Goal: Find specific page/section: Find specific page/section

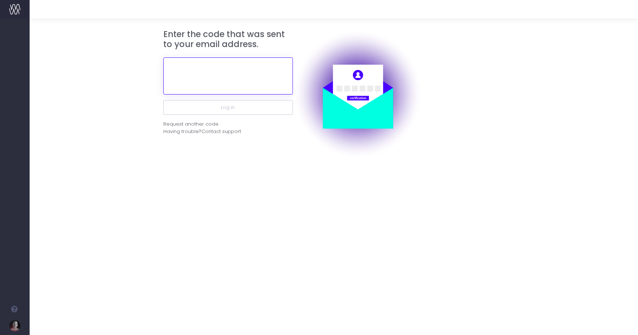
click at [212, 70] on input "text" at bounding box center [228, 75] width 130 height 37
paste input "154950"
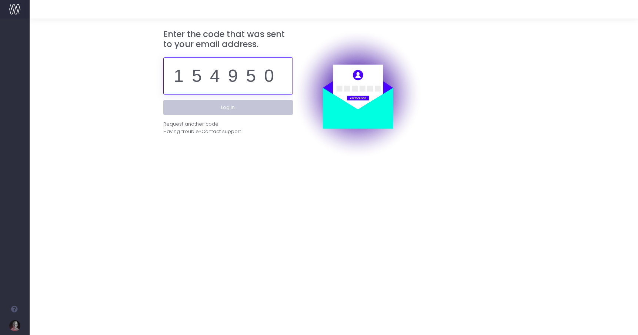
type input "154950"
click at [213, 109] on button "Log in" at bounding box center [228, 107] width 130 height 15
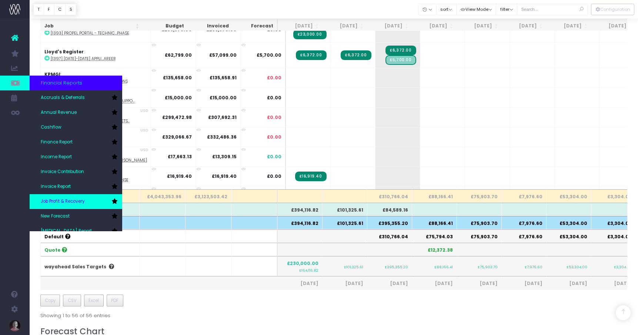
click at [81, 199] on span "Job Profit & Recovery" at bounding box center [63, 201] width 44 height 7
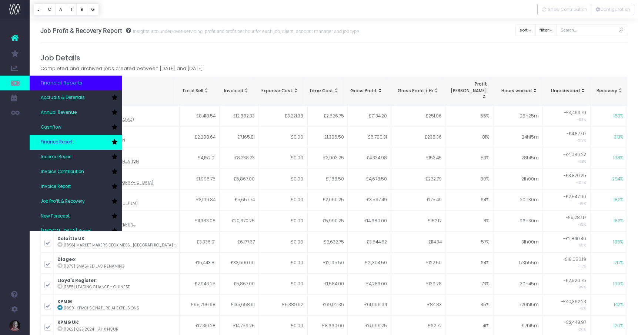
click at [68, 142] on span "Finance Report" at bounding box center [57, 142] width 32 height 7
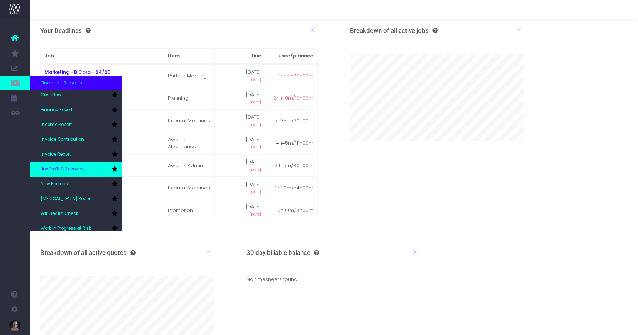
scroll to position [37, 0]
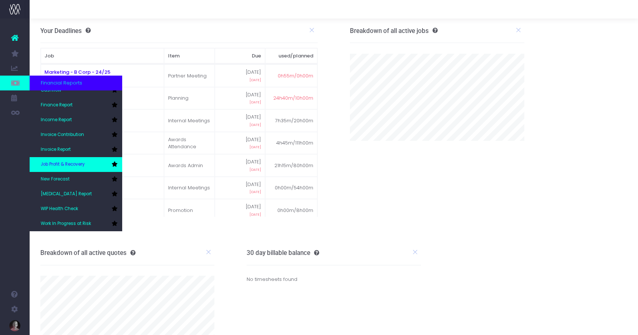
click at [61, 165] on span "Job Profit & Recovery" at bounding box center [63, 164] width 44 height 7
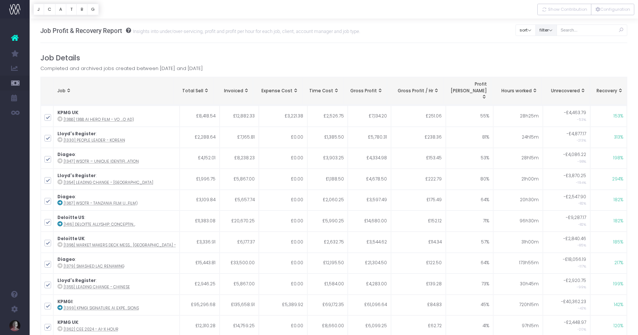
click at [557, 30] on button "filter" at bounding box center [545, 29] width 21 height 11
click at [536, 33] on button "sort" at bounding box center [525, 29] width 20 height 11
click at [553, 29] on button "filter" at bounding box center [545, 29] width 21 height 11
click at [514, 58] on h4 "Job Details" at bounding box center [333, 58] width 587 height 9
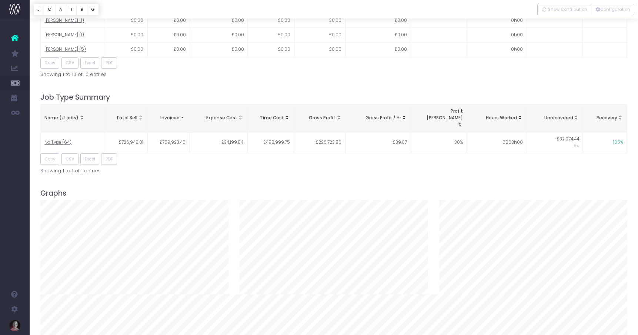
scroll to position [878, 0]
click at [66, 139] on span "No Type (64)" at bounding box center [57, 142] width 27 height 7
type input ""No Type""
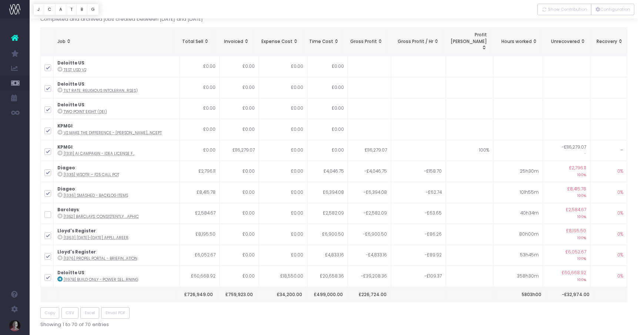
scroll to position [47, 0]
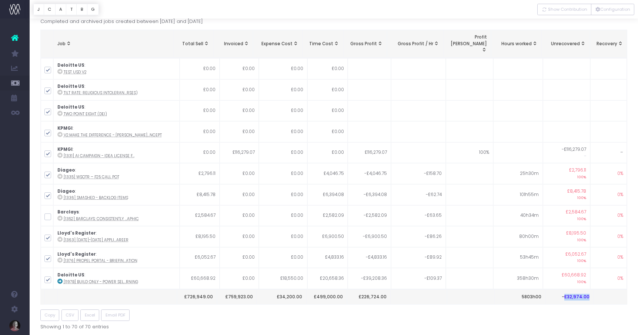
drag, startPoint x: 589, startPoint y: 284, endPoint x: 566, endPoint y: 286, distance: 22.7
click at [566, 290] on th "-£32,974.00" at bounding box center [569, 297] width 48 height 14
click at [561, 309] on div "Copy CSV Excel Email PDF" at bounding box center [333, 314] width 587 height 11
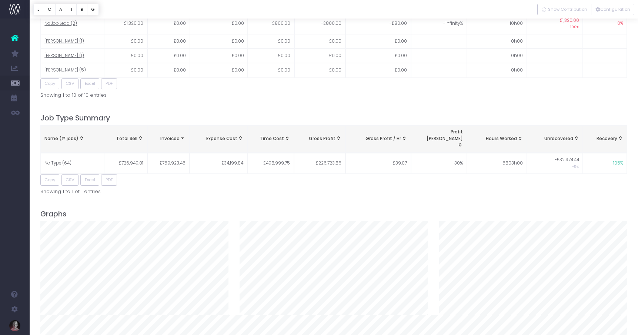
scroll to position [777, 0]
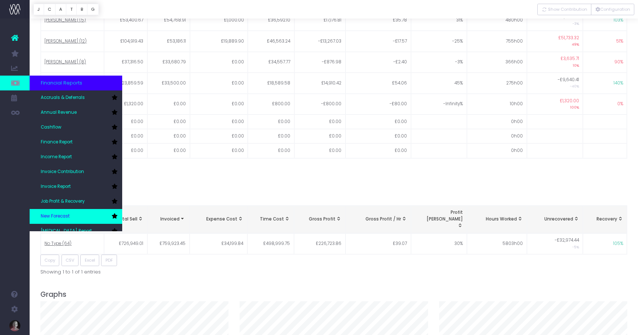
click at [69, 212] on link "New Forecast" at bounding box center [76, 216] width 93 height 15
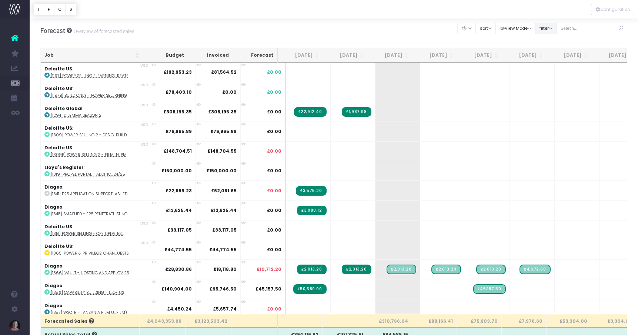
click at [557, 26] on button "filter" at bounding box center [545, 28] width 21 height 11
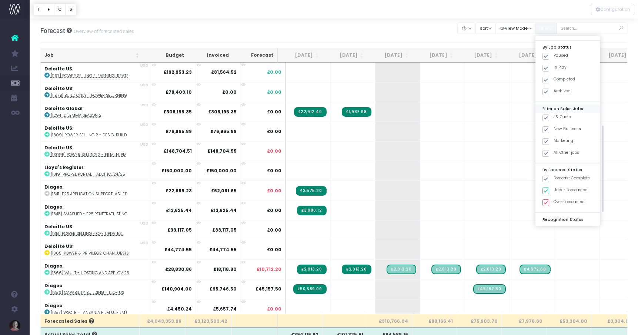
scroll to position [211, 0]
click at [549, 96] on span at bounding box center [545, 94] width 7 height 7
click at [554, 95] on input "JS: Quote" at bounding box center [555, 92] width 5 height 5
checkbox input "false"
click at [555, 102] on label "New Business" at bounding box center [561, 105] width 39 height 6
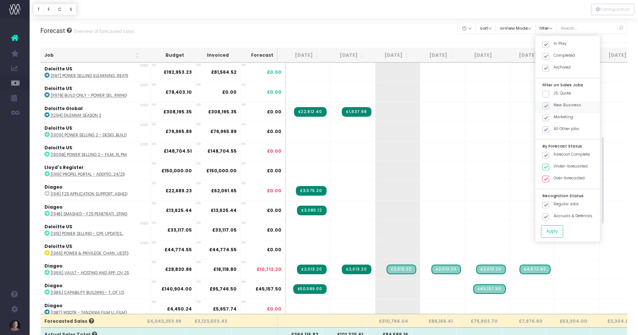
click at [555, 102] on input "New Business" at bounding box center [555, 104] width 5 height 5
checkbox input "false"
click at [549, 116] on span at bounding box center [545, 117] width 7 height 7
click at [555, 116] on input "Marketing" at bounding box center [555, 116] width 5 height 5
checkbox input "false"
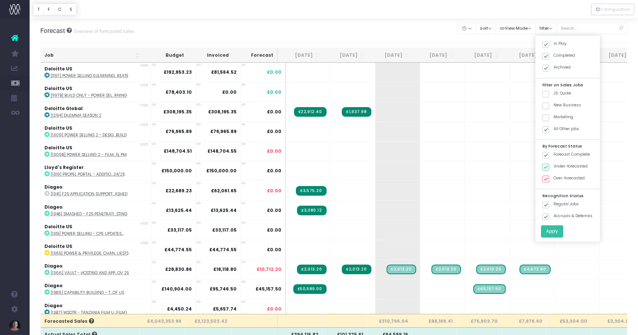
click at [563, 229] on button "Apply" at bounding box center [552, 231] width 22 height 12
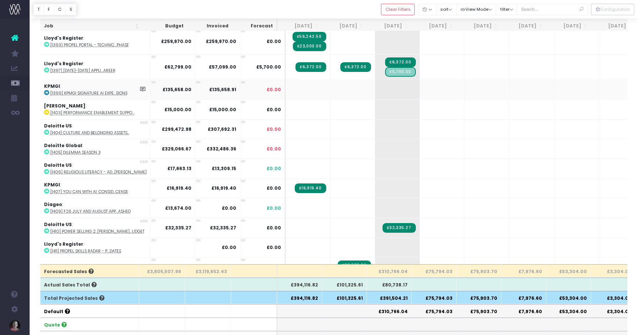
scroll to position [276, 0]
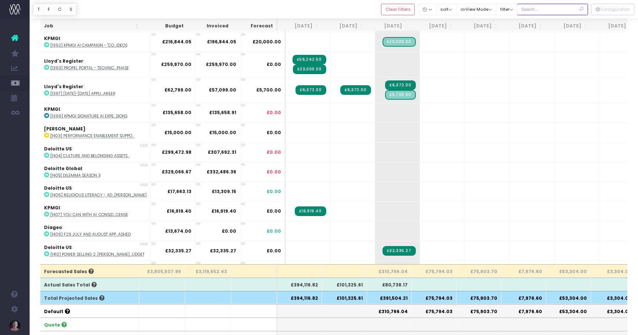
click at [538, 7] on input "text" at bounding box center [552, 9] width 71 height 11
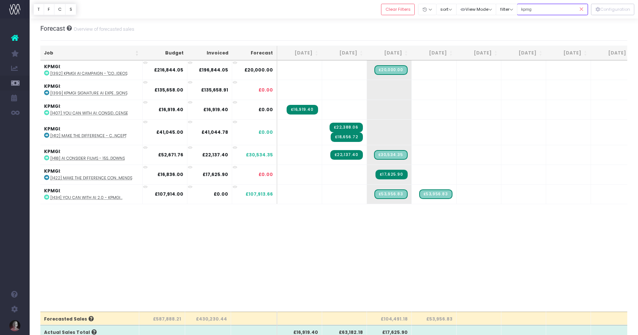
scroll to position [0, 0]
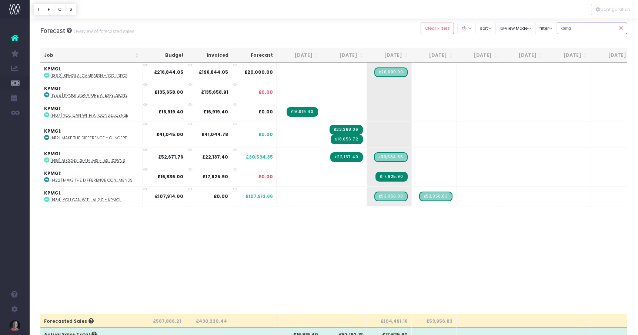
type input "kpmg"
click at [622, 28] on icon at bounding box center [620, 28] width 13 height 15
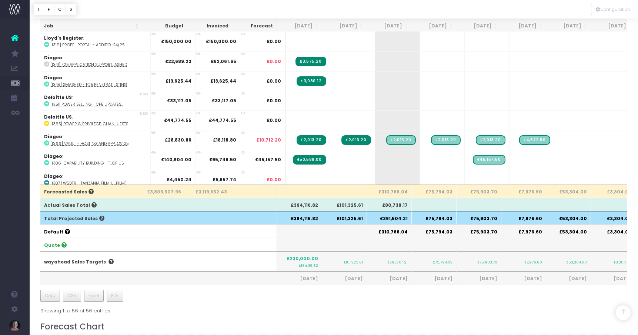
scroll to position [139, 0]
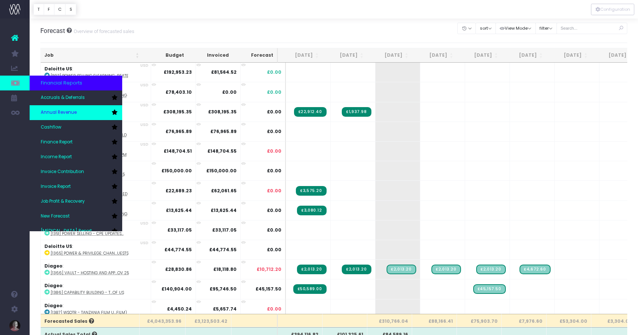
click at [56, 111] on span "Annual Revenue" at bounding box center [59, 112] width 36 height 7
